Goal: Task Accomplishment & Management: Manage account settings

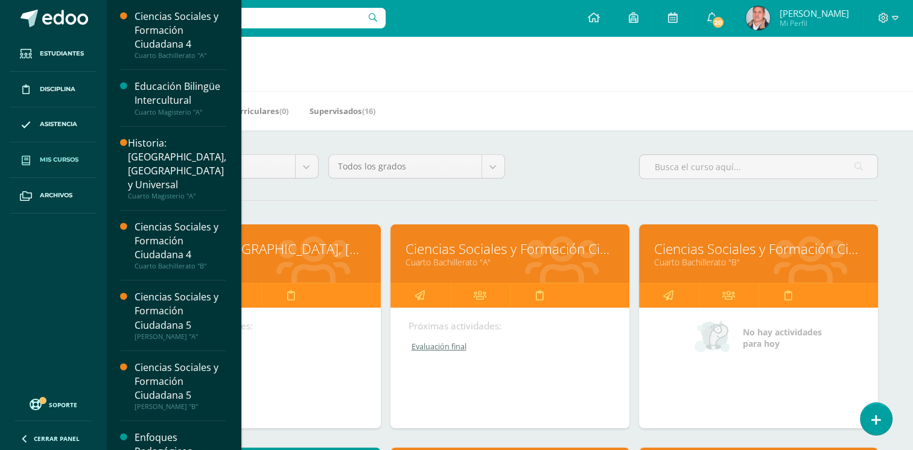
click at [715, 267] on link "Cuarto Bachillerato "B"" at bounding box center [758, 262] width 209 height 11
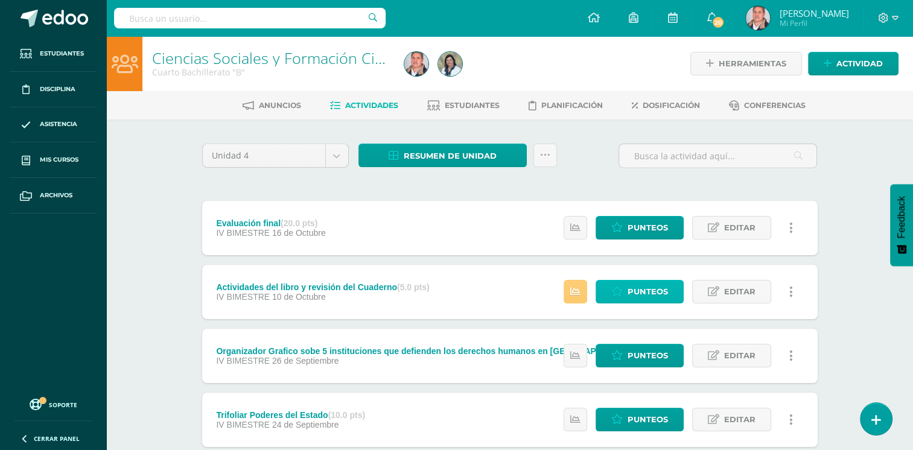
click at [644, 289] on span "Punteos" at bounding box center [648, 292] width 40 height 22
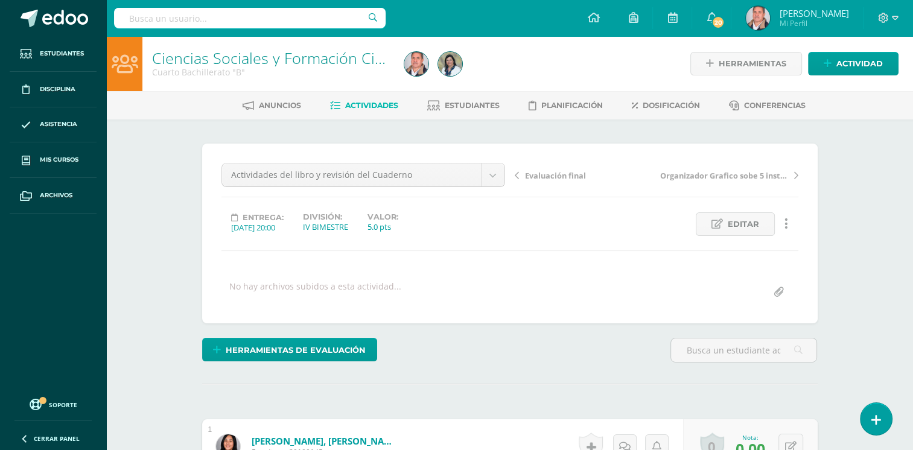
click at [337, 99] on link "Actividades" at bounding box center [364, 105] width 68 height 19
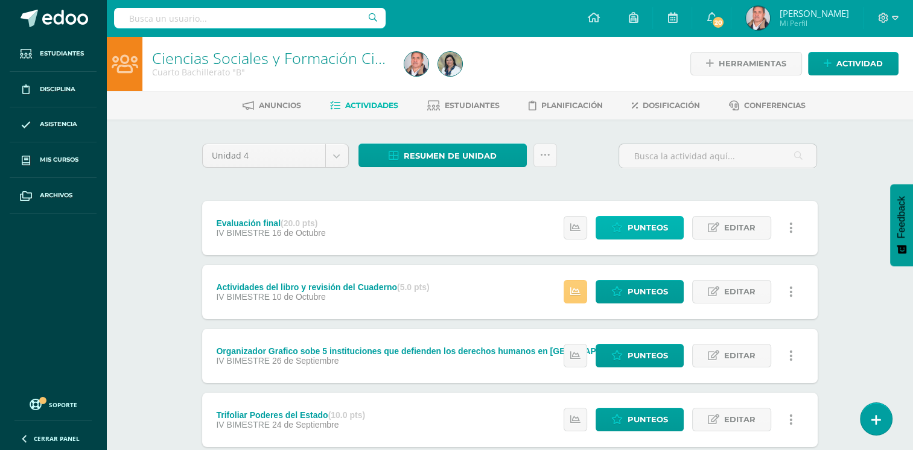
click at [641, 226] on span "Punteos" at bounding box center [648, 228] width 40 height 22
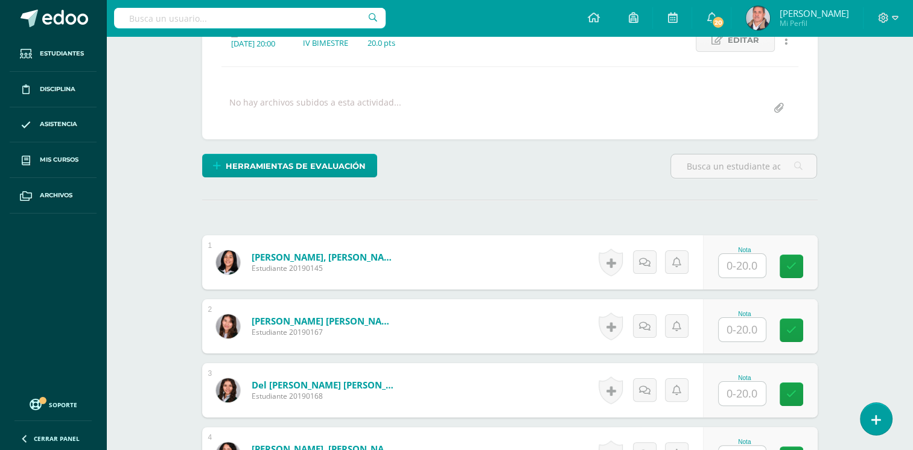
scroll to position [274, 0]
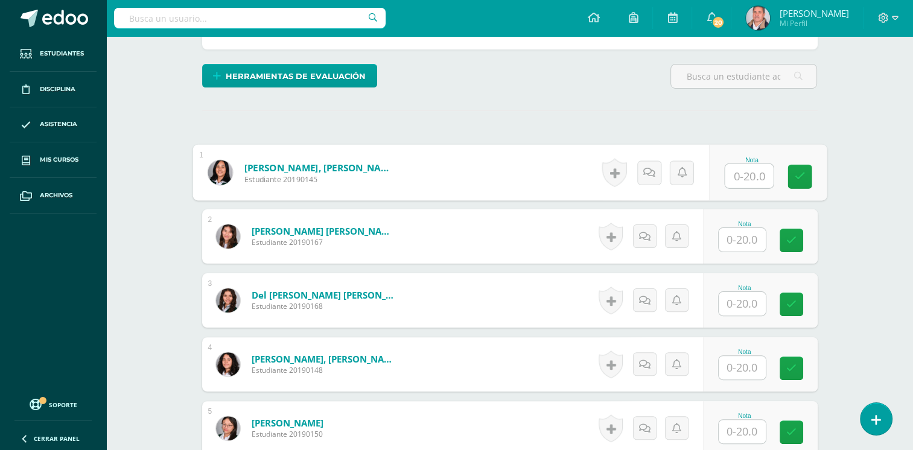
click at [741, 179] on input "text" at bounding box center [749, 176] width 48 height 24
type input "12"
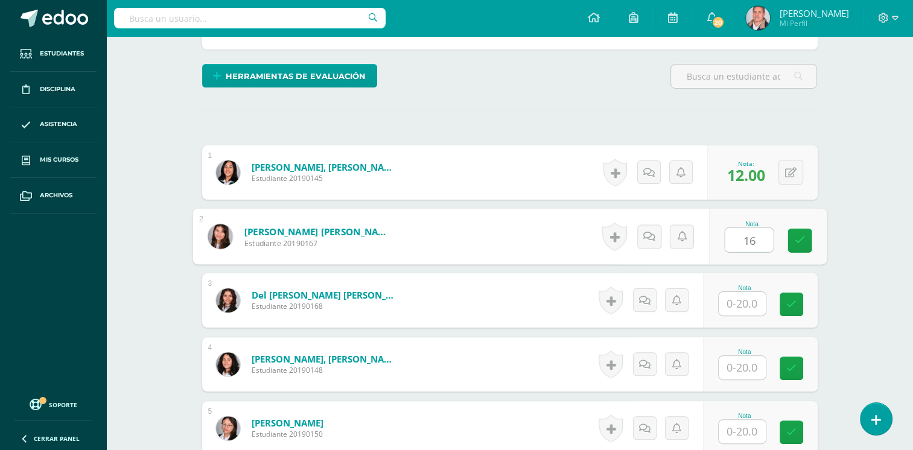
type input "16"
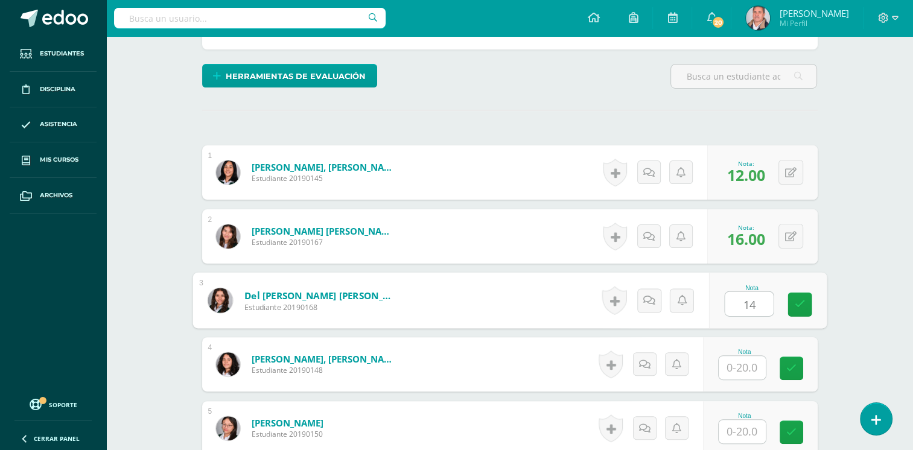
type input "14"
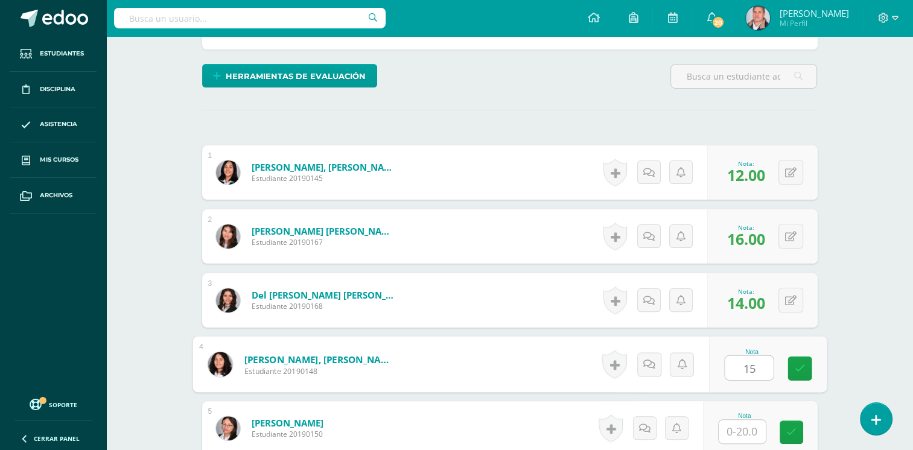
type input "15"
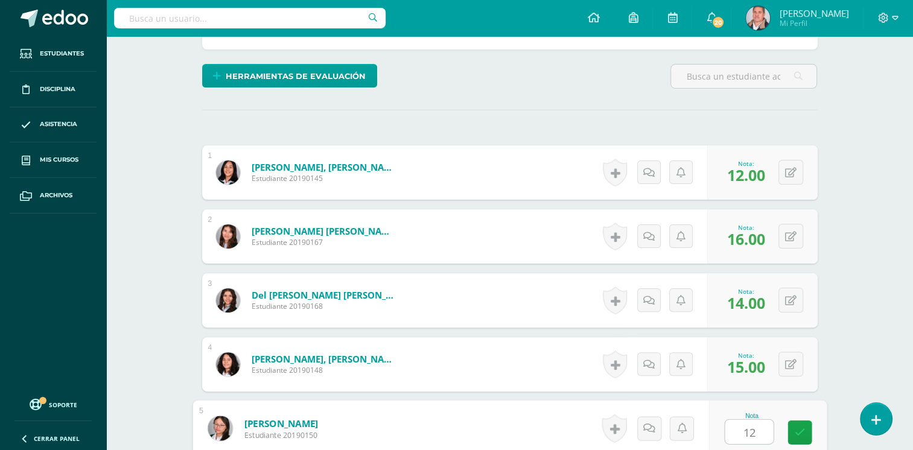
type input "12"
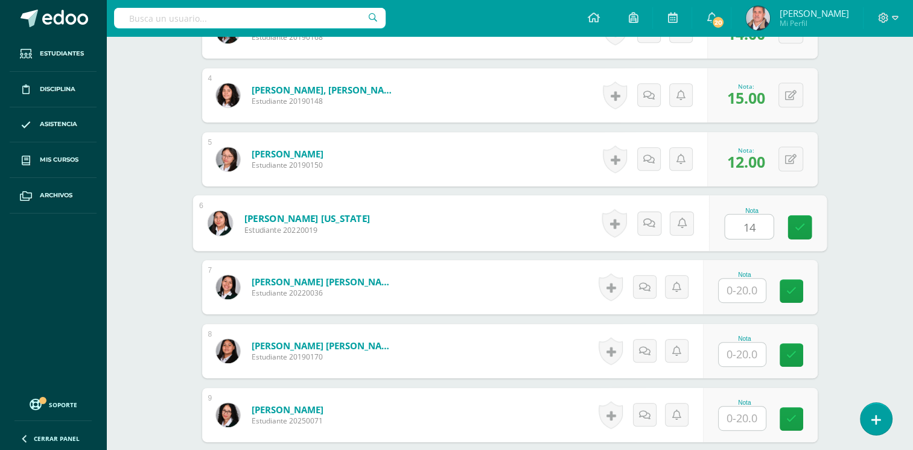
type input "14"
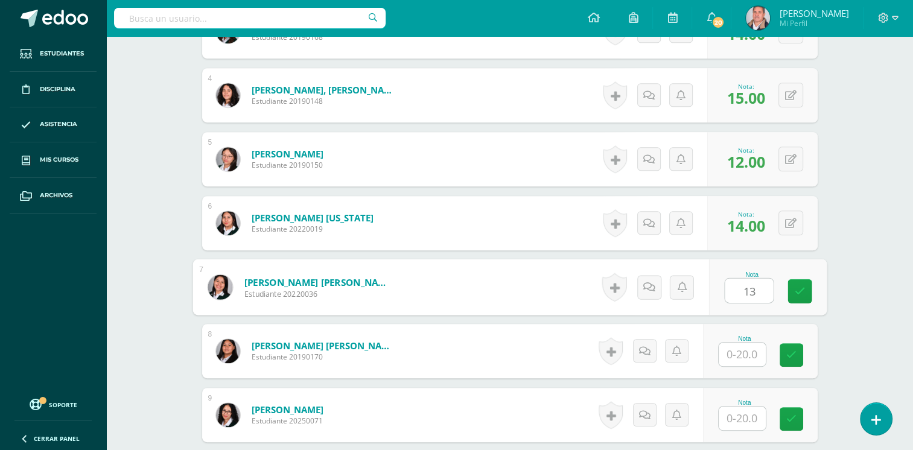
type input "13"
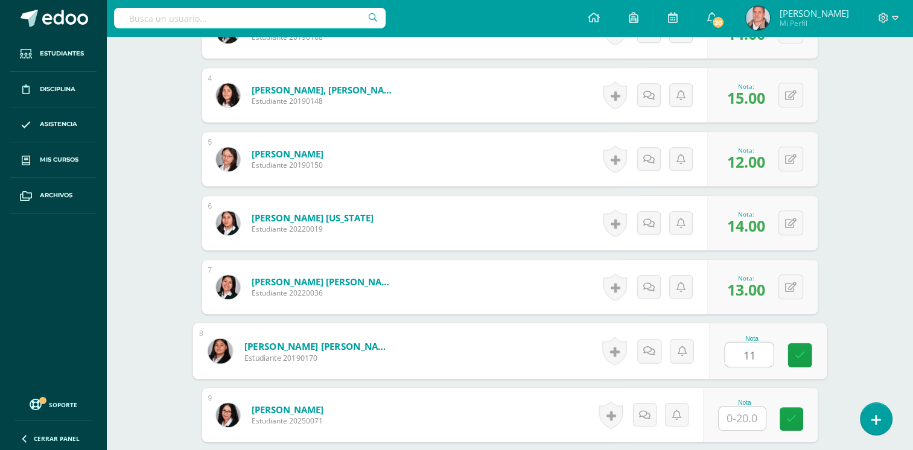
type input "11"
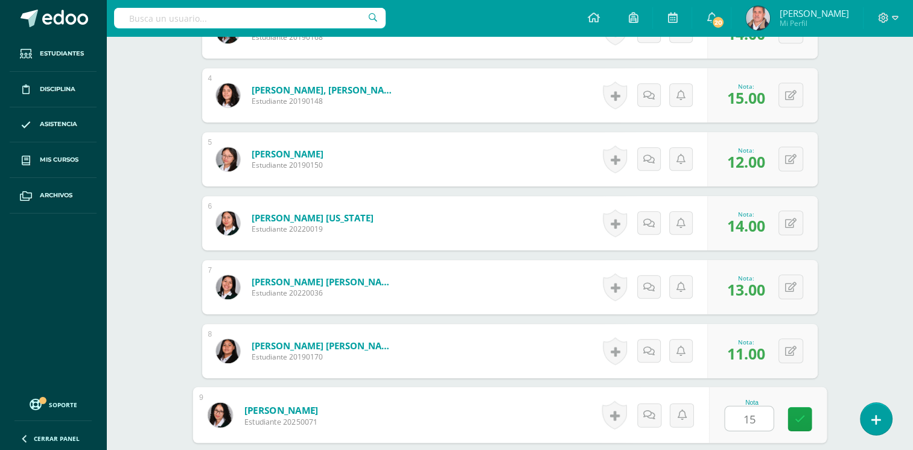
type input "15"
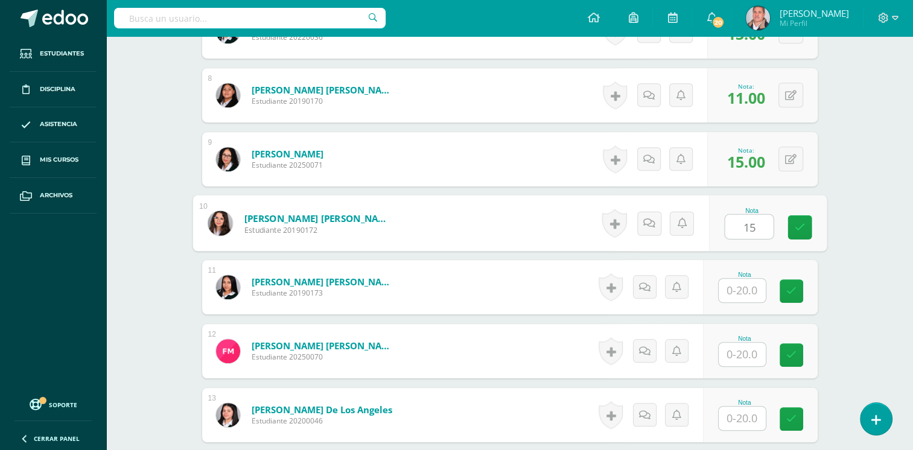
type input "15"
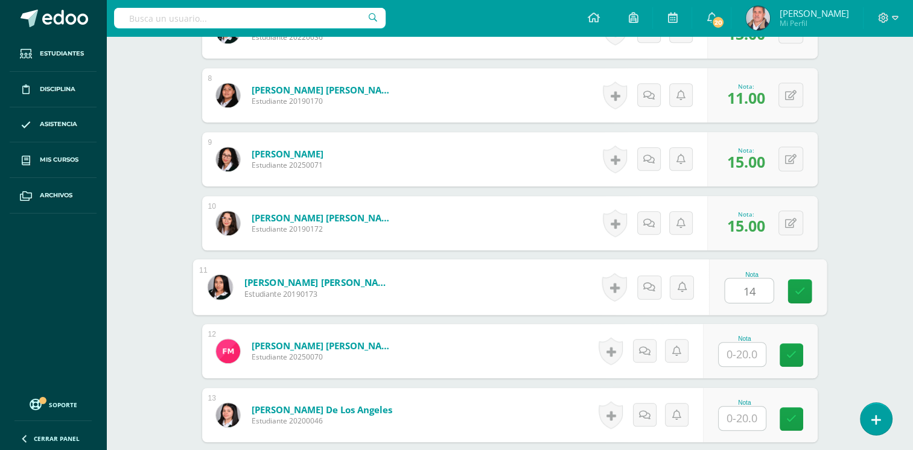
type input "14"
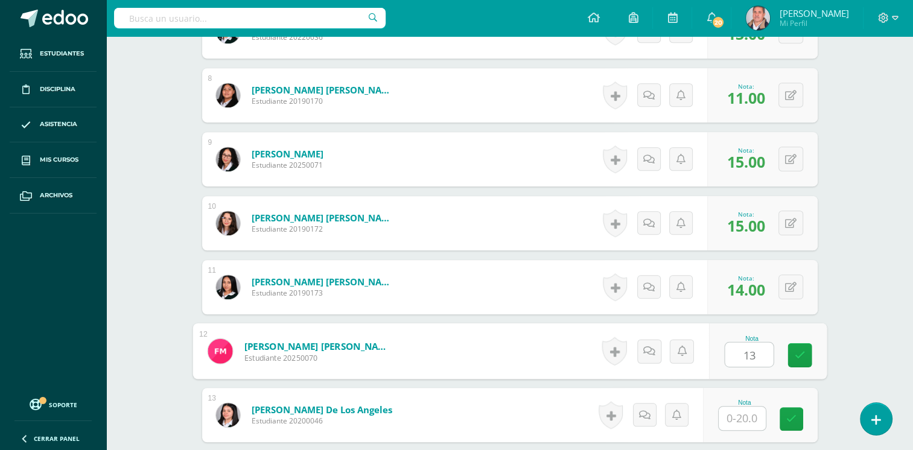
type input "13"
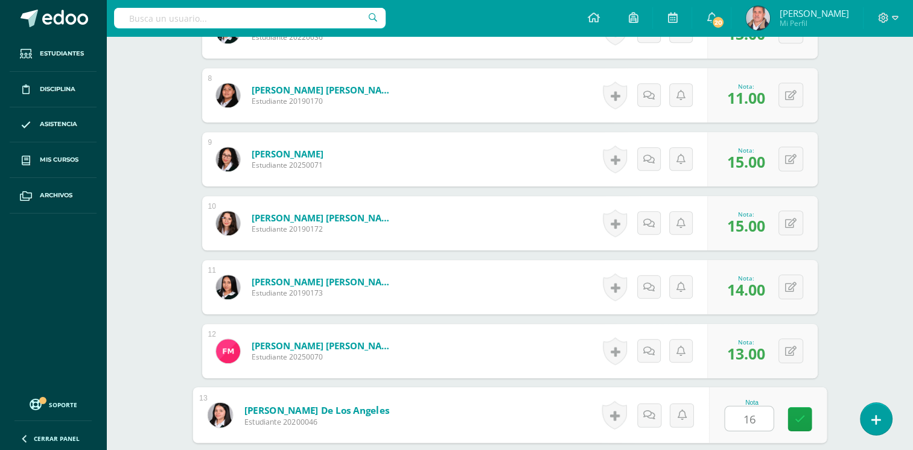
type input "16"
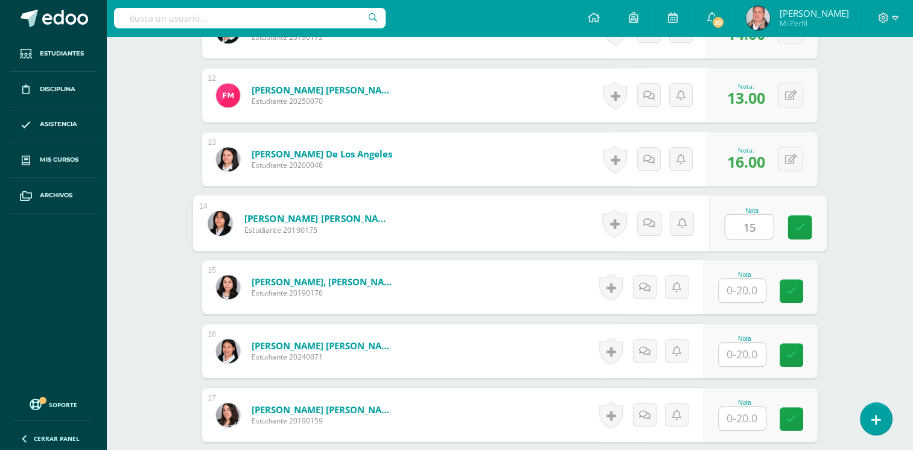
type input "15"
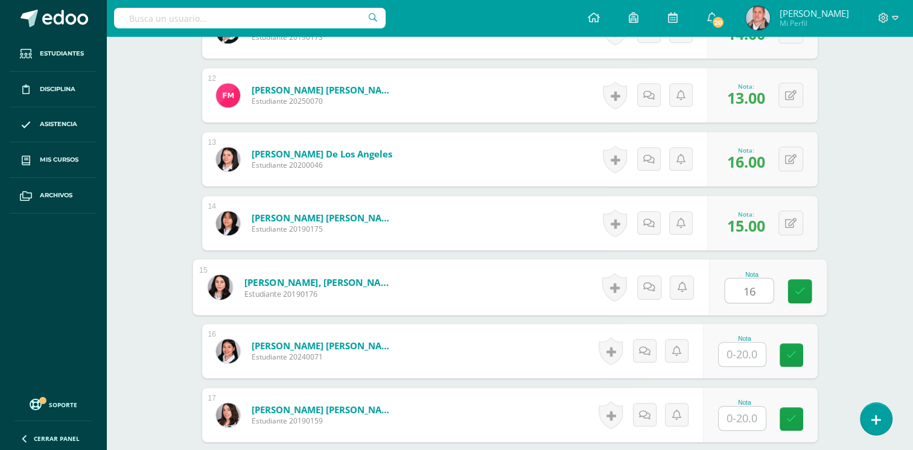
type input "16"
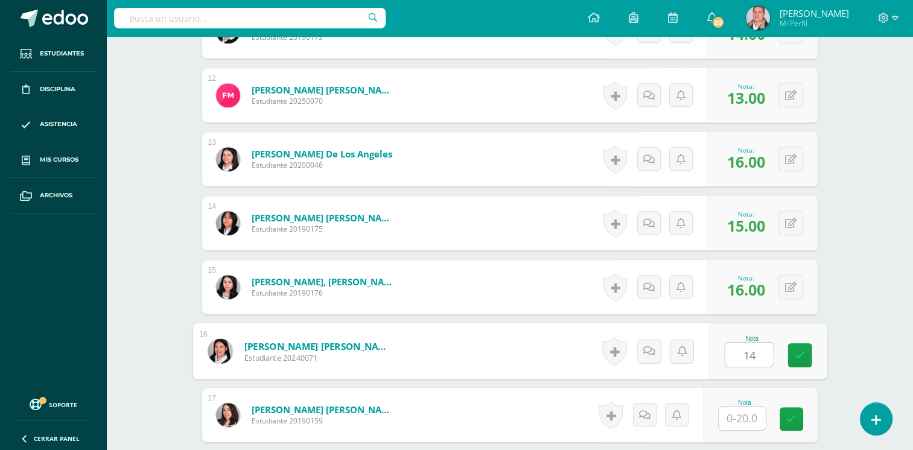
type input "14"
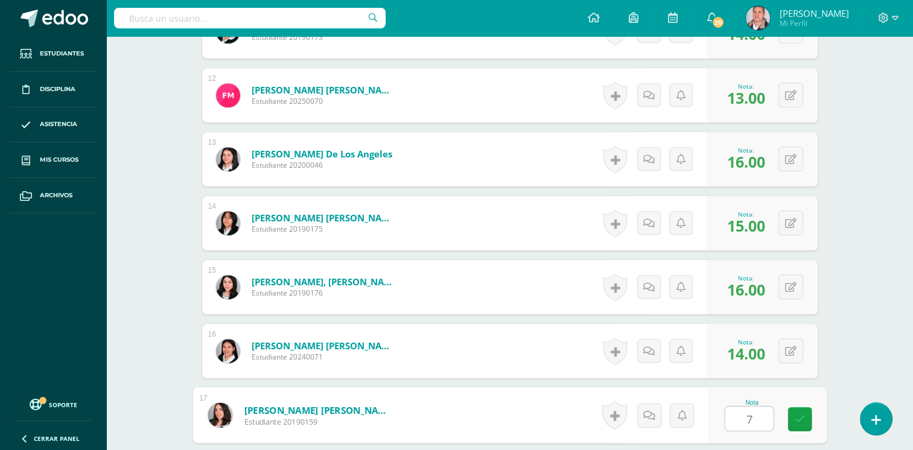
type input "7"
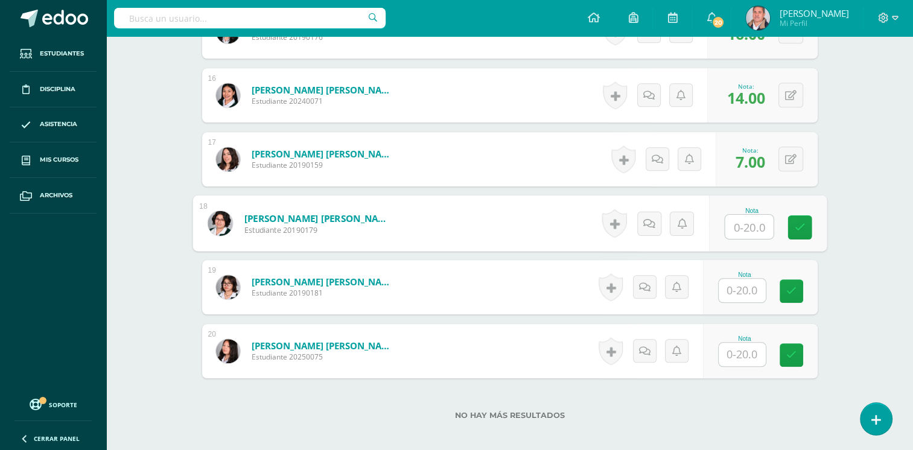
click at [735, 226] on input "text" at bounding box center [749, 227] width 48 height 24
type input "7"
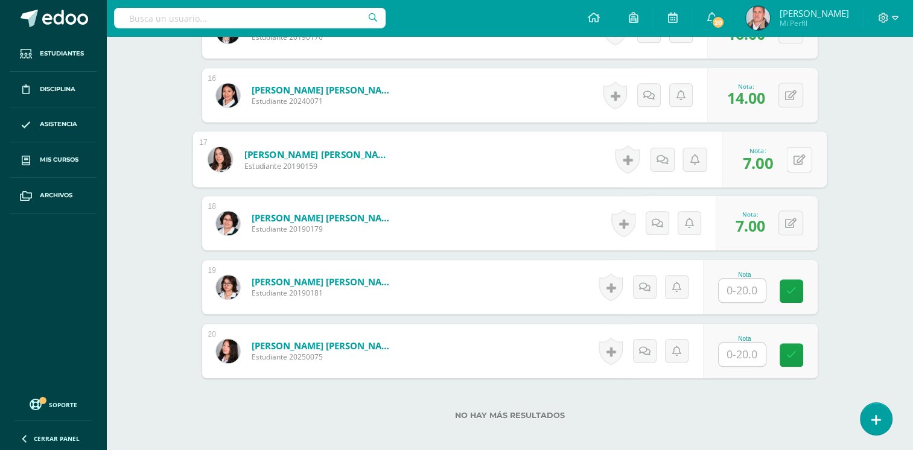
click at [791, 156] on button at bounding box center [799, 159] width 25 height 25
type input "16"
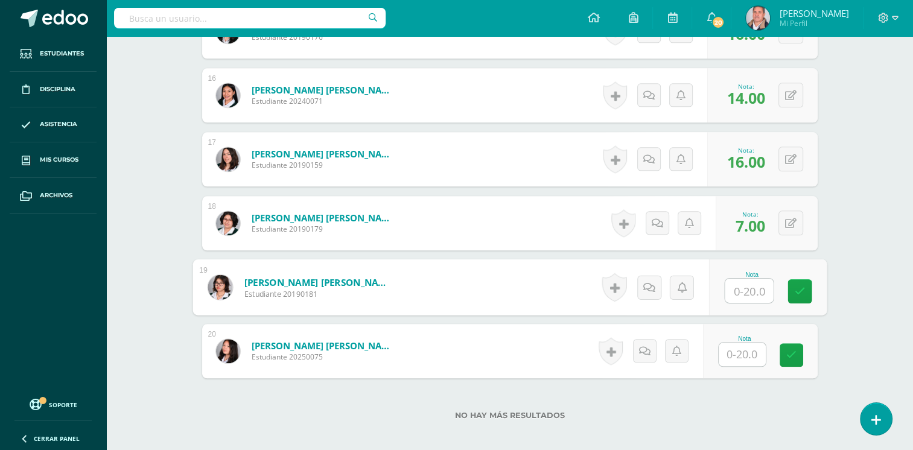
click at [754, 291] on input "text" at bounding box center [749, 291] width 48 height 24
type input "10"
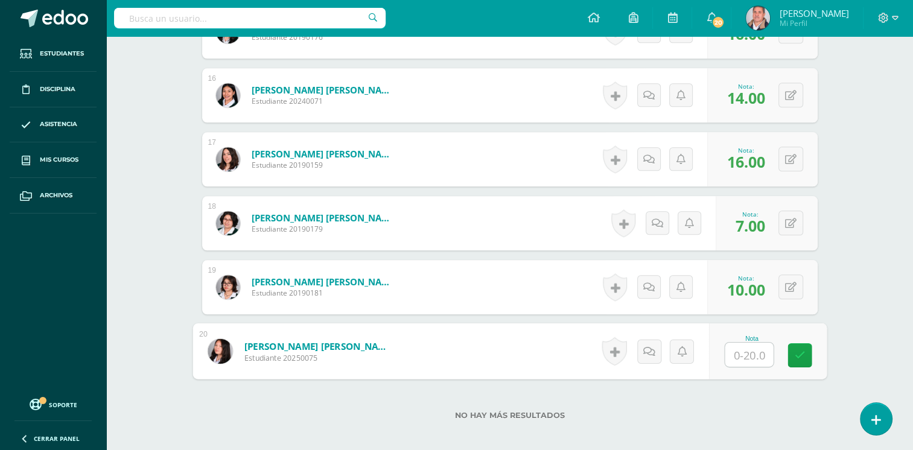
type input "8"
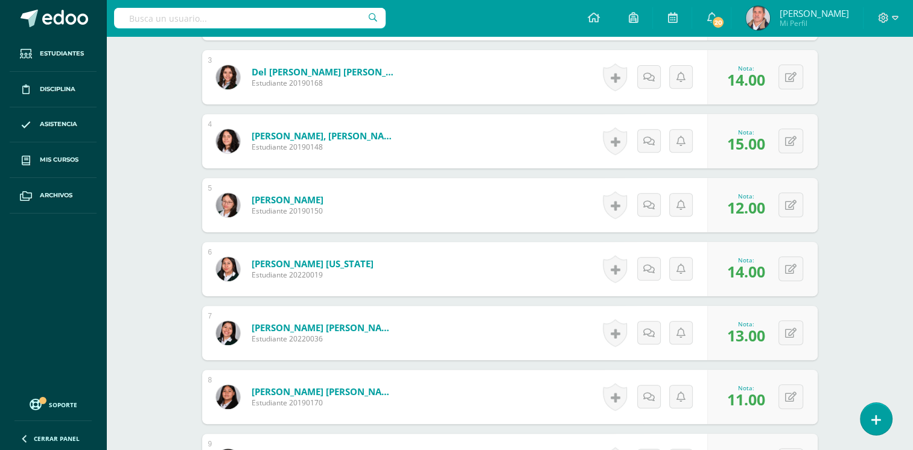
scroll to position [0, 0]
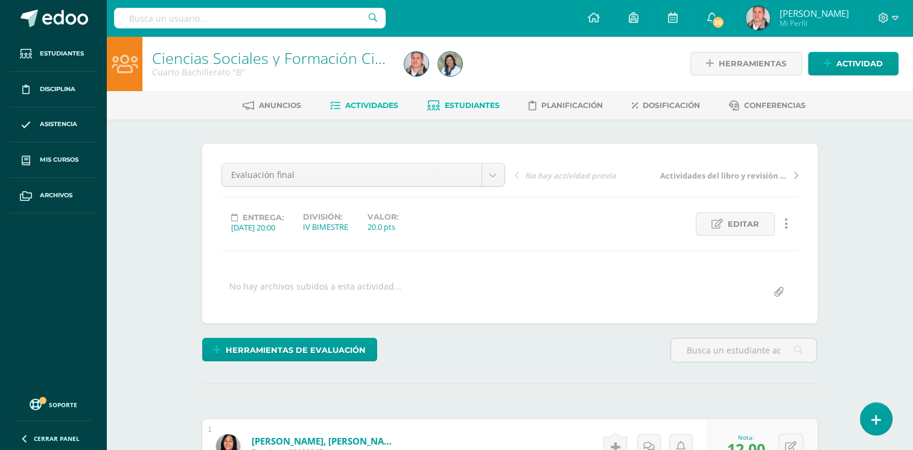
click at [468, 103] on span "Estudiantes" at bounding box center [472, 105] width 55 height 9
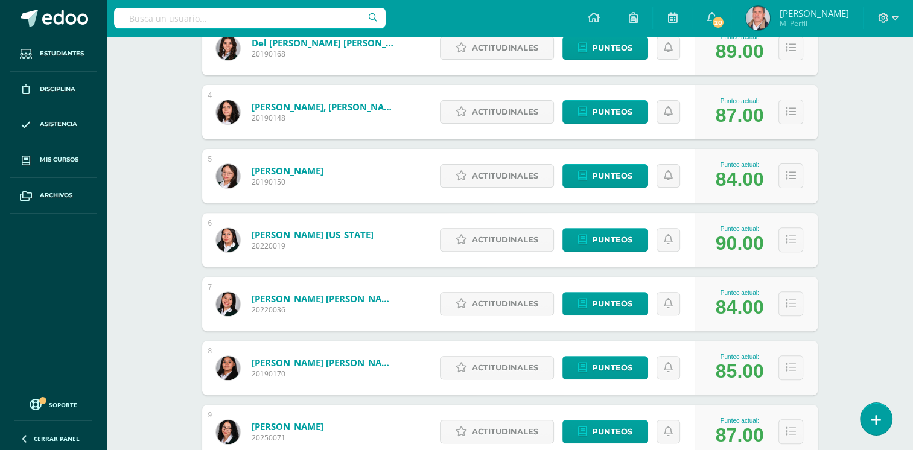
scroll to position [518, 0]
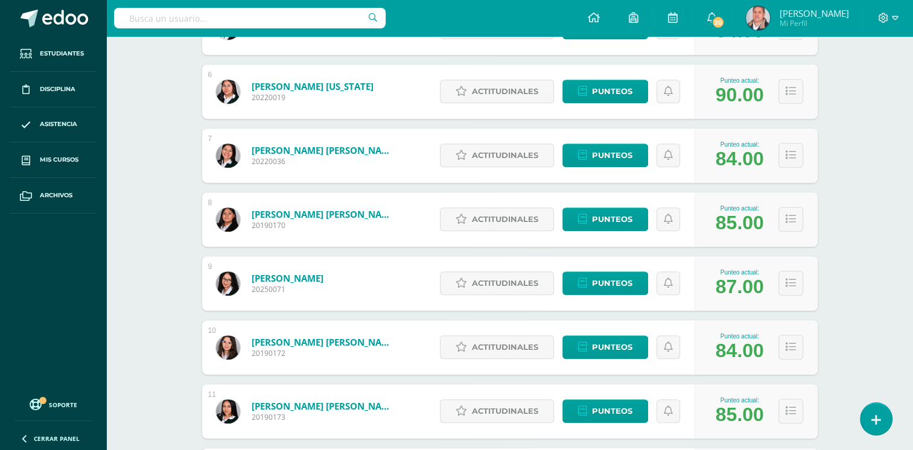
drag, startPoint x: 912, startPoint y: 388, endPoint x: 910, endPoint y: 318, distance: 70.0
click at [913, 416] on html "Estudiantes Disciplina Asistencia Mis cursos Archivos Soporte Ayuda Reportar un…" at bounding box center [456, 288] width 913 height 1613
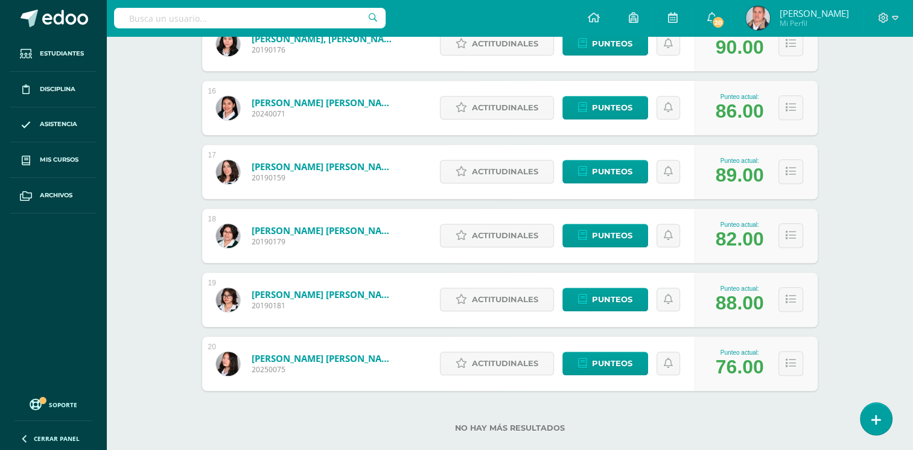
scroll to position [1162, 0]
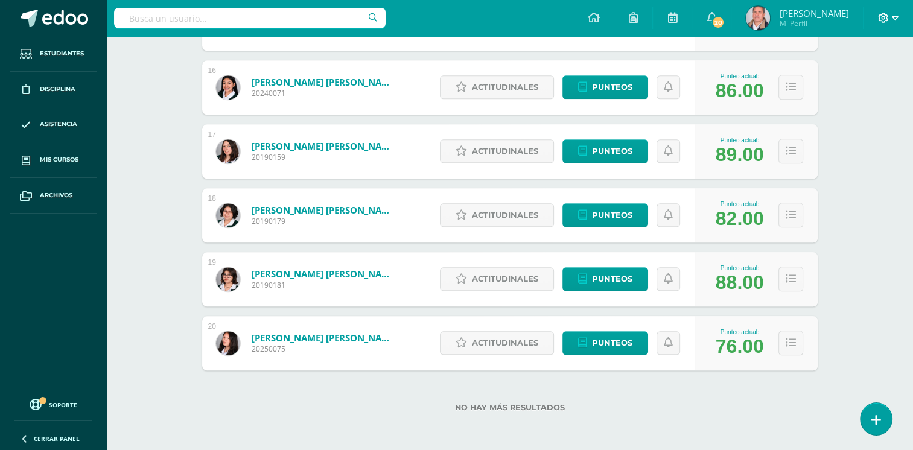
click at [893, 14] on icon at bounding box center [895, 18] width 7 height 11
click at [840, 85] on span "Cerrar sesión" at bounding box center [856, 82] width 54 height 11
